Goal: Navigation & Orientation: Go to known website

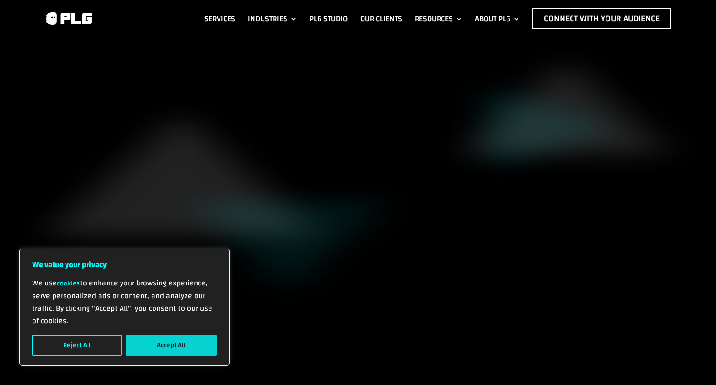
click at [153, 335] on button "Accept All" at bounding box center [171, 344] width 91 height 21
